Goal: Check status: Check status

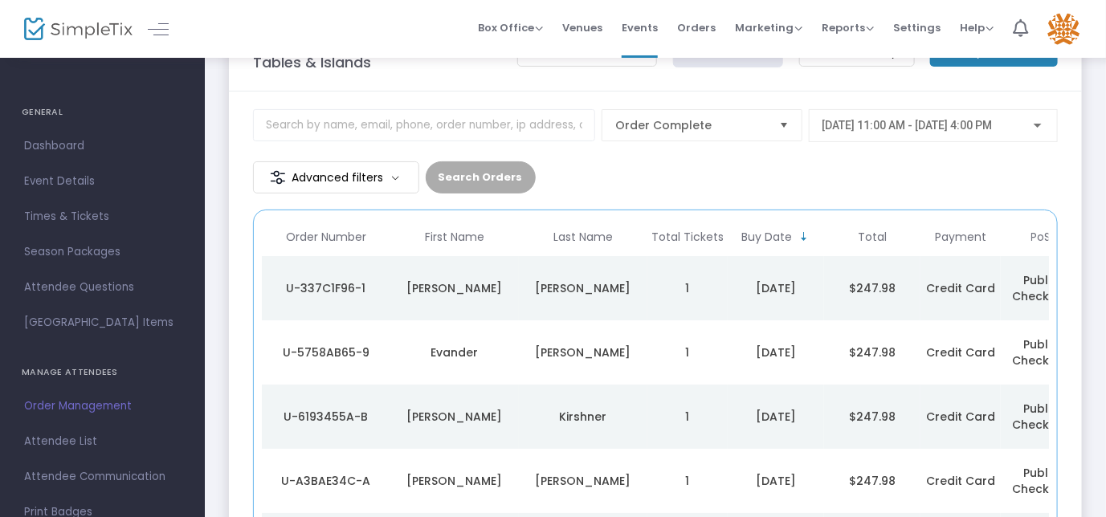
scroll to position [72, 0]
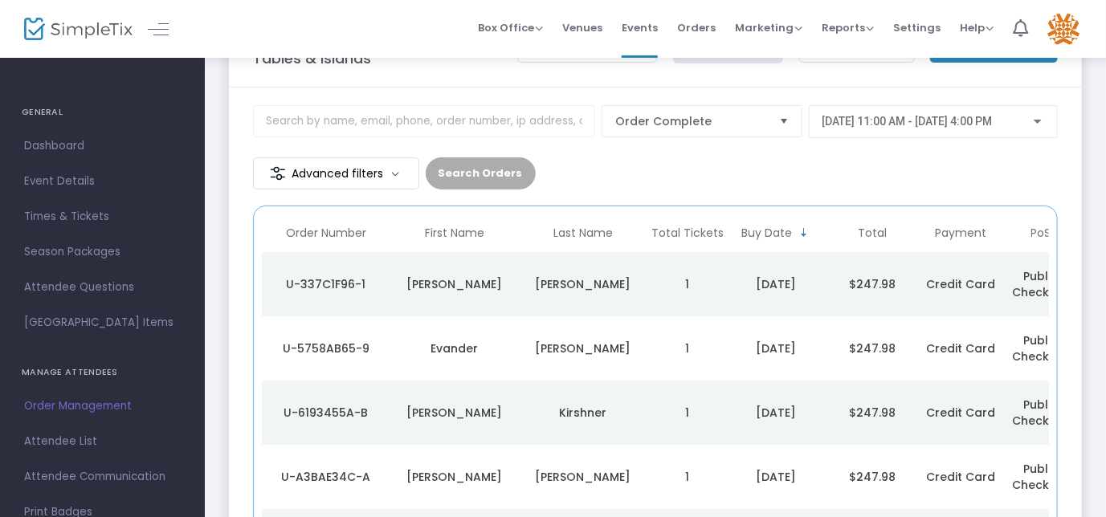
click at [533, 285] on div "Andrews" at bounding box center [583, 284] width 121 height 16
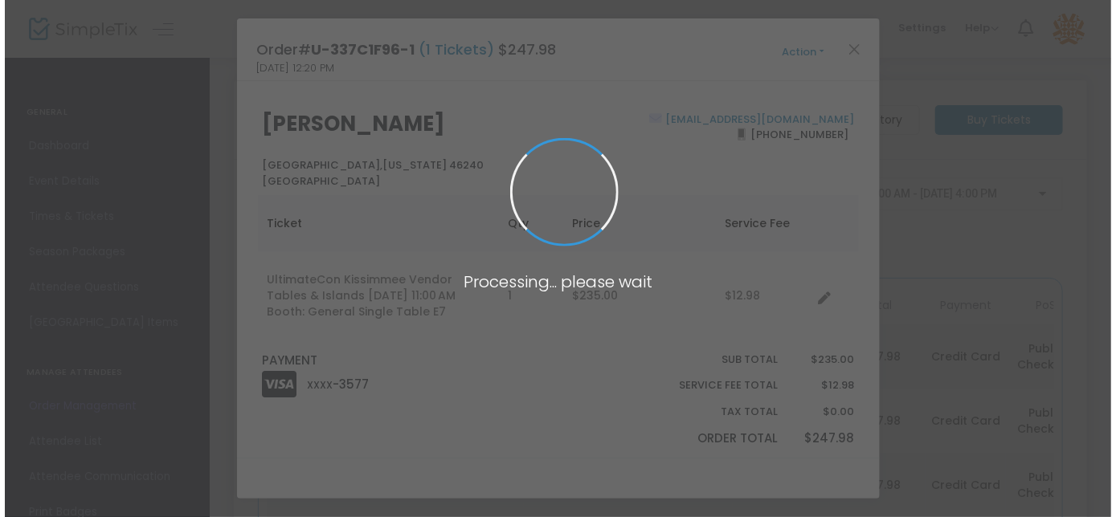
scroll to position [0, 0]
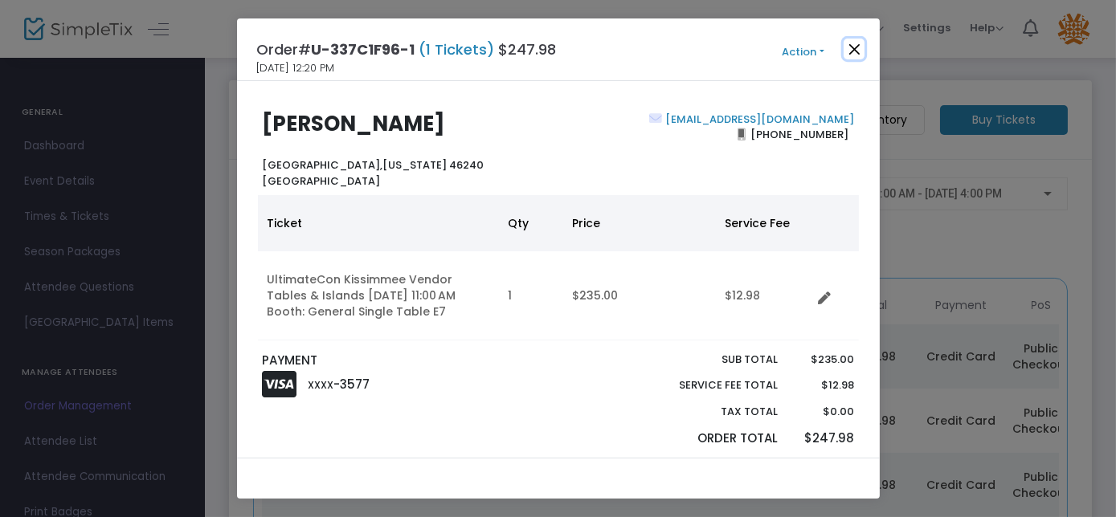
click at [855, 51] on button "Close" at bounding box center [854, 49] width 21 height 21
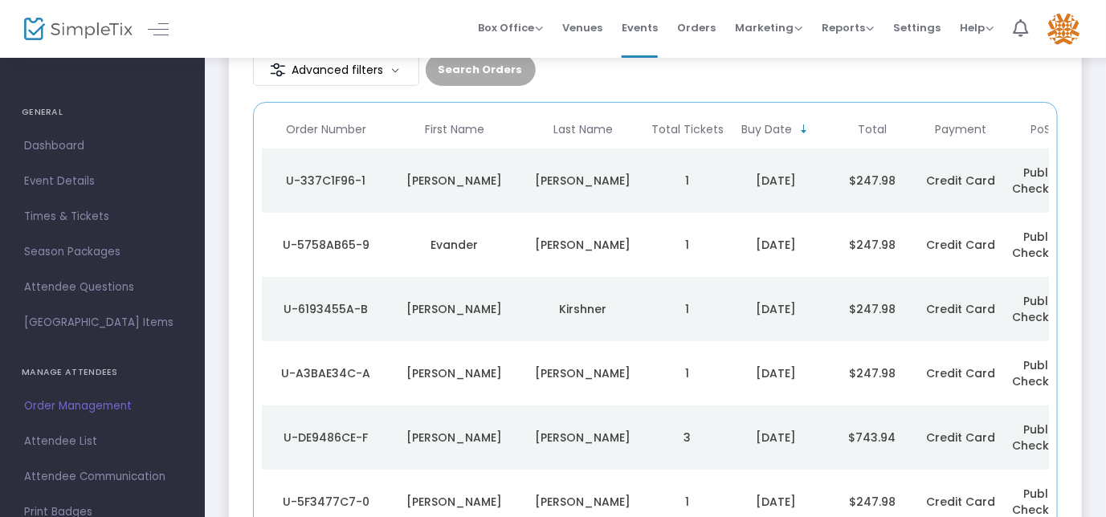
scroll to position [175, 0]
click at [519, 247] on td "Miranda" at bounding box center [583, 246] width 129 height 64
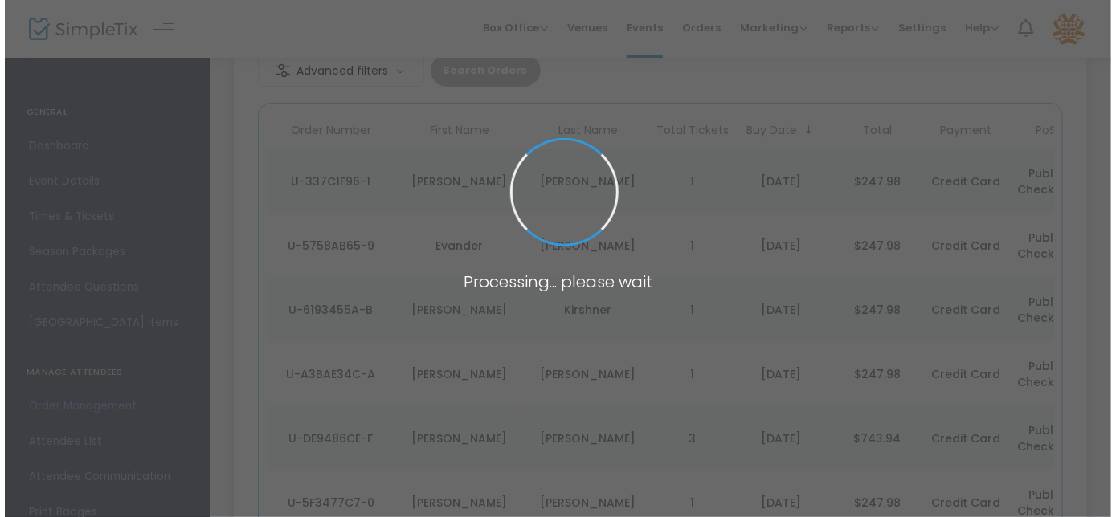
scroll to position [0, 0]
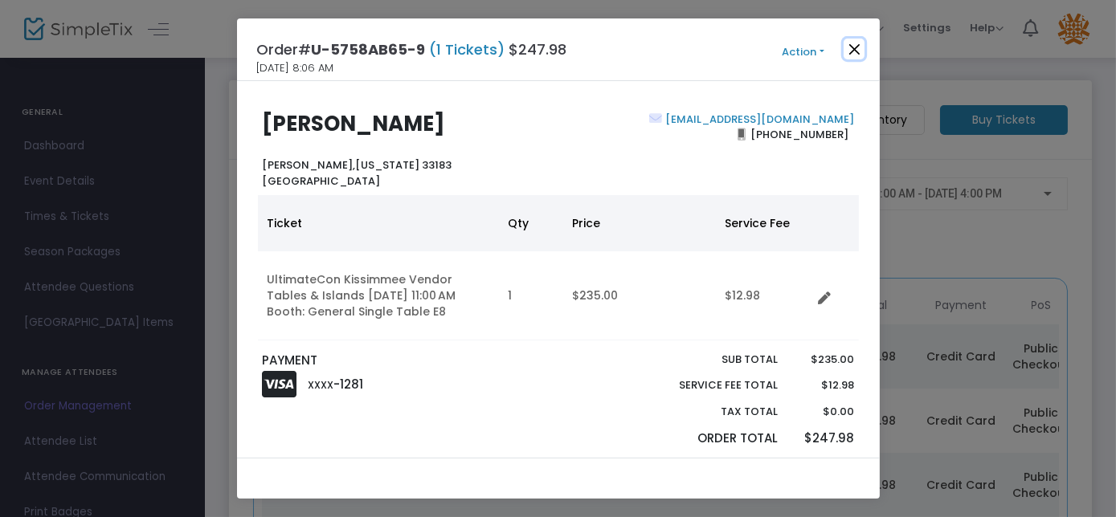
click at [852, 51] on button "Close" at bounding box center [854, 49] width 21 height 21
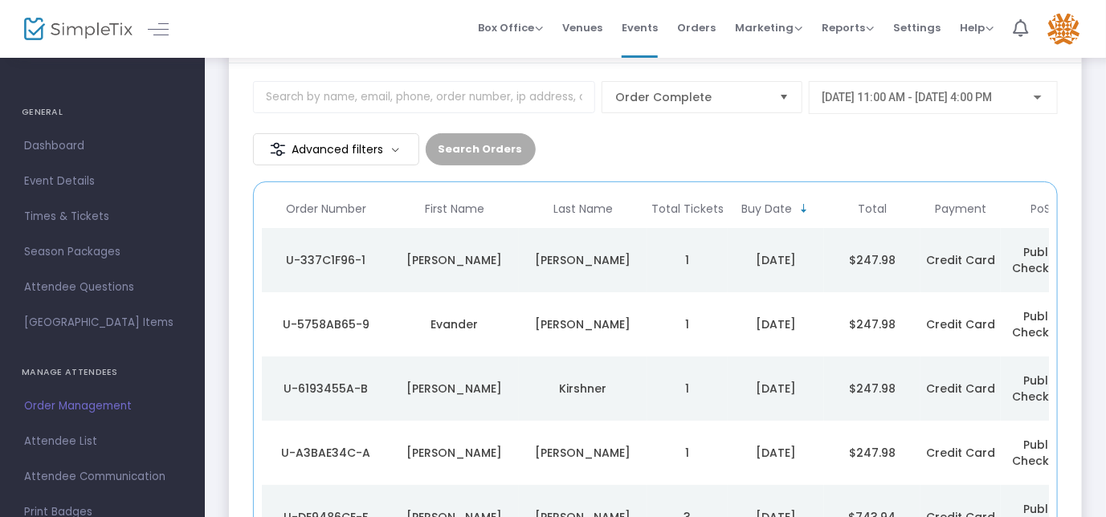
scroll to position [102, 0]
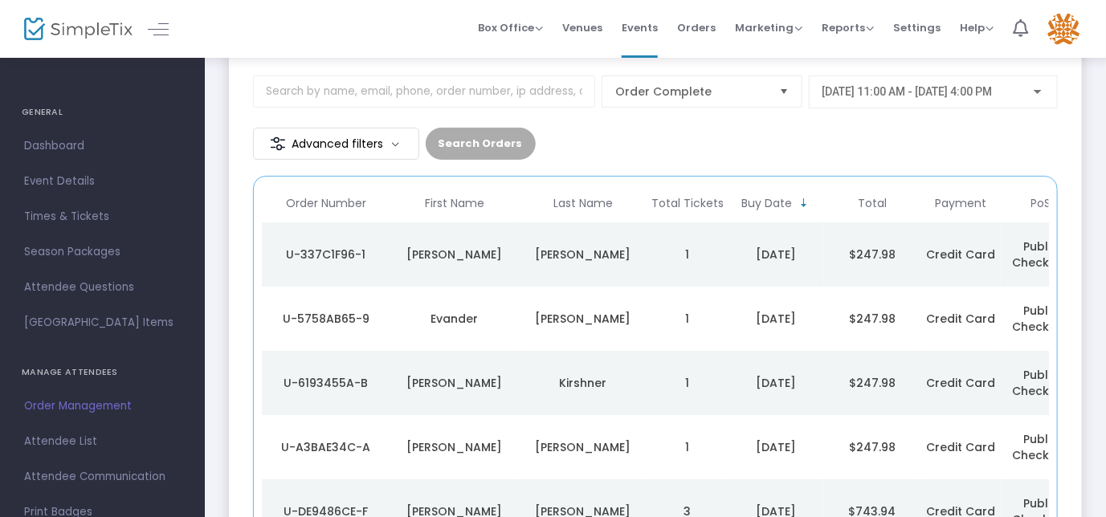
click at [630, 391] on td "Kirshner" at bounding box center [583, 383] width 129 height 64
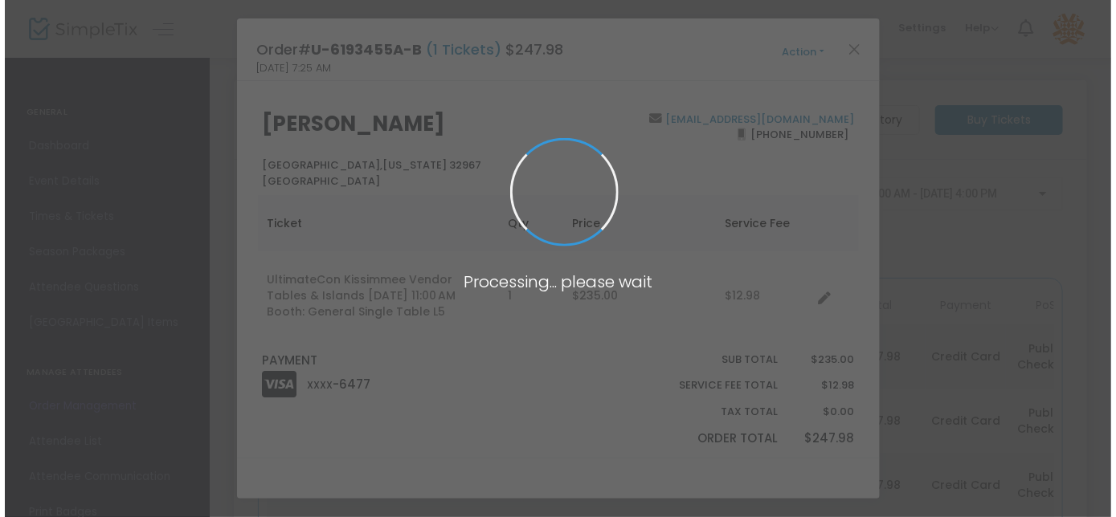
scroll to position [0, 0]
